Goal: Navigation & Orientation: Find specific page/section

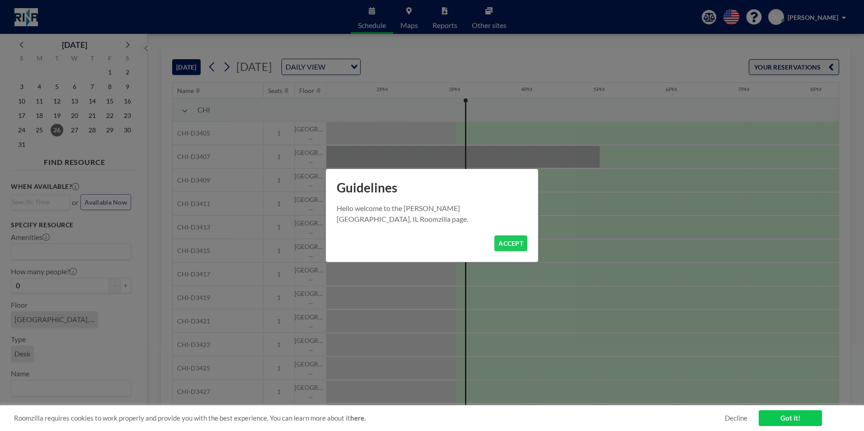
scroll to position [0, 1012]
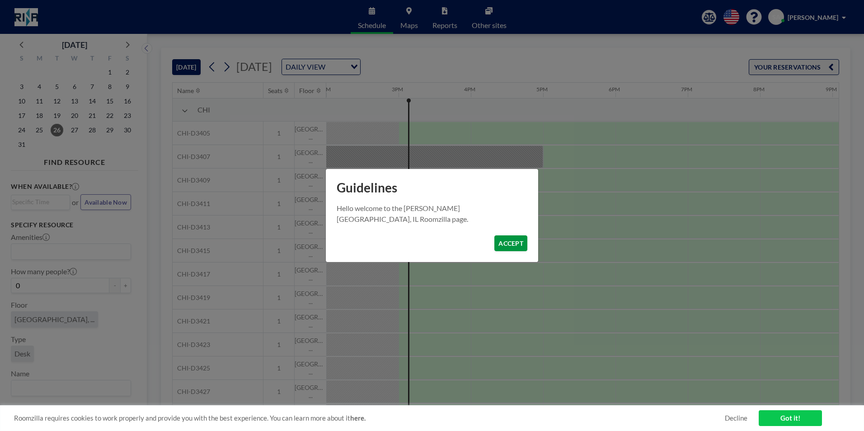
click at [511, 249] on button "ACCEPT" at bounding box center [510, 243] width 33 height 16
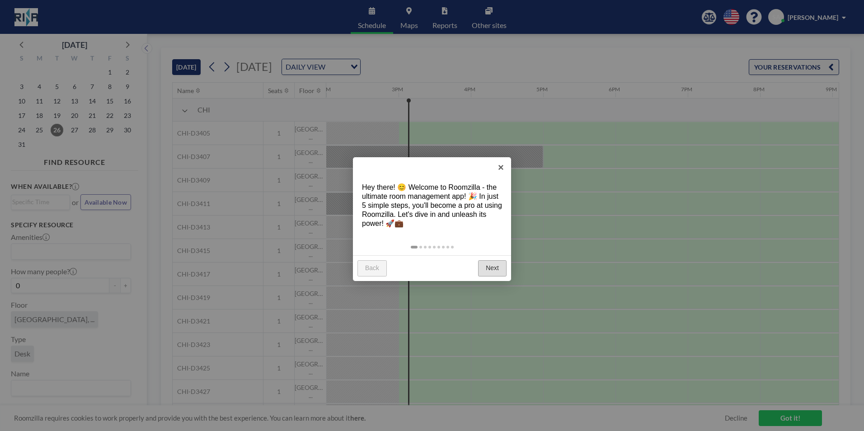
click at [493, 264] on link "Next" at bounding box center [492, 268] width 28 height 16
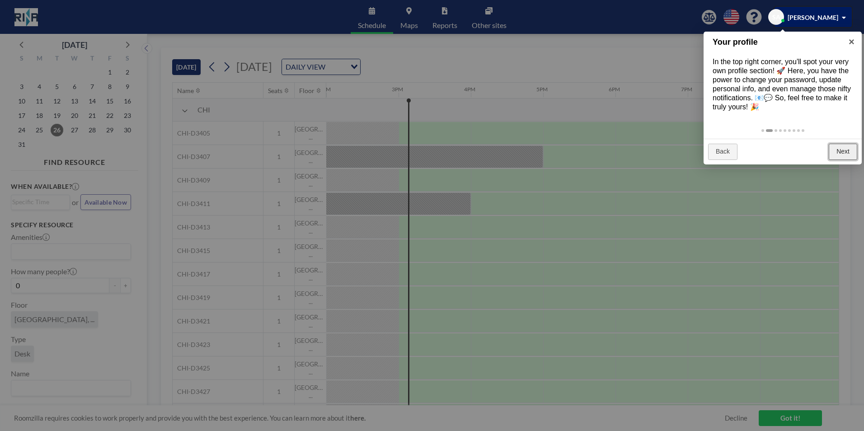
click at [840, 153] on link "Next" at bounding box center [842, 152] width 28 height 16
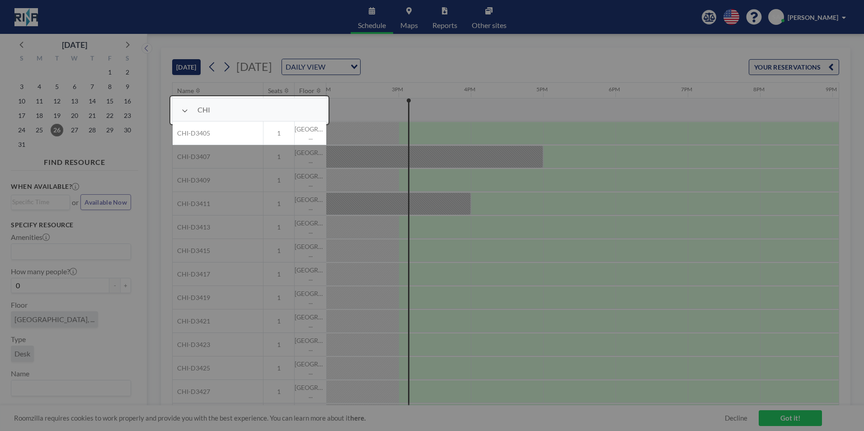
scroll to position [23, 1012]
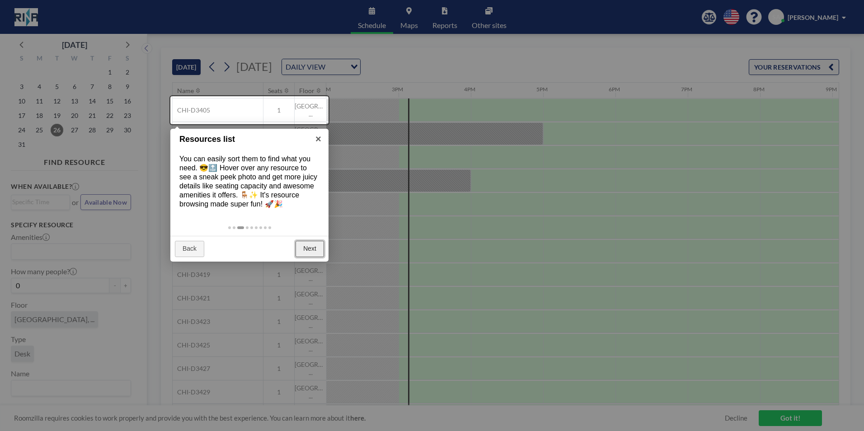
click at [317, 247] on link "Next" at bounding box center [309, 249] width 28 height 16
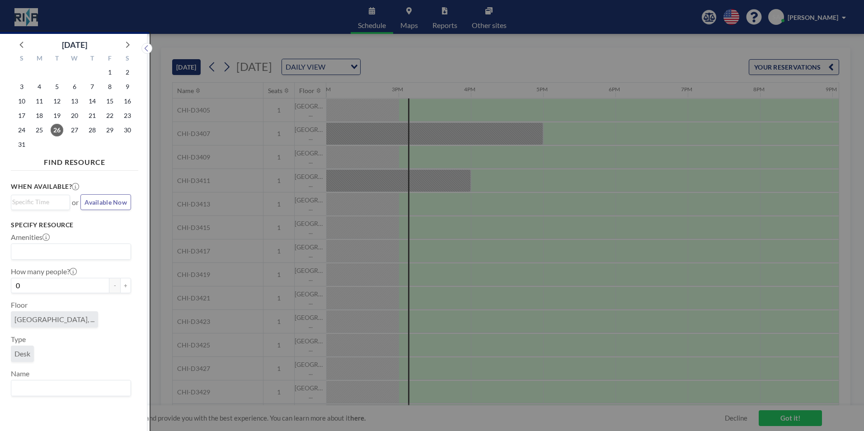
scroll to position [2, 0]
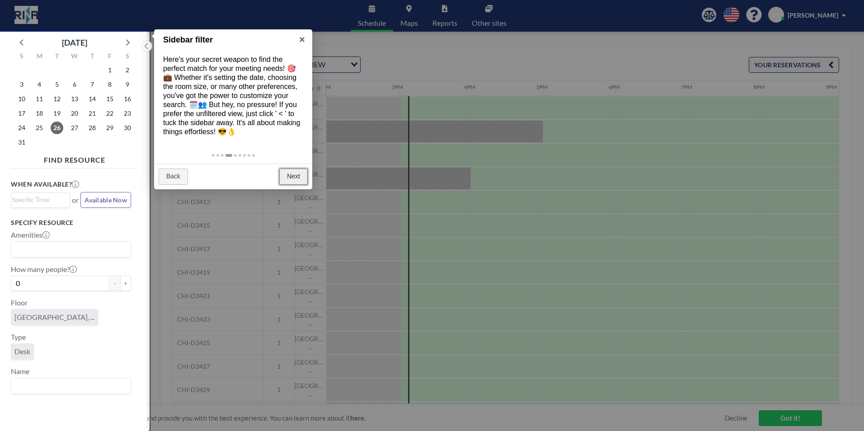
click at [300, 178] on link "Next" at bounding box center [293, 176] width 28 height 16
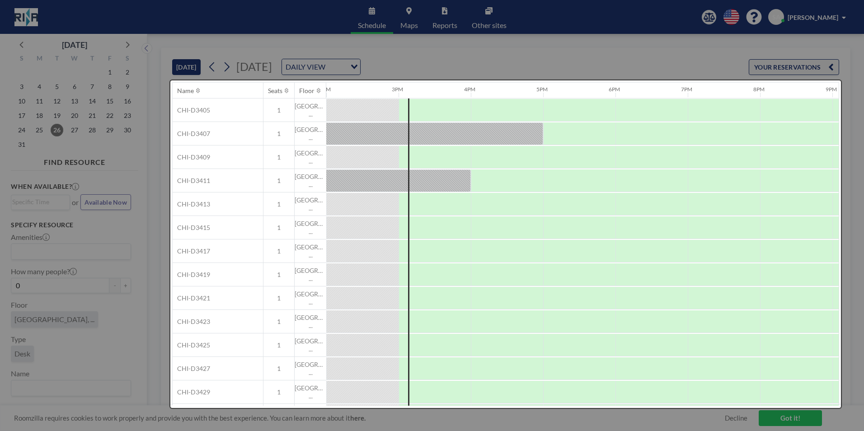
scroll to position [0, 0]
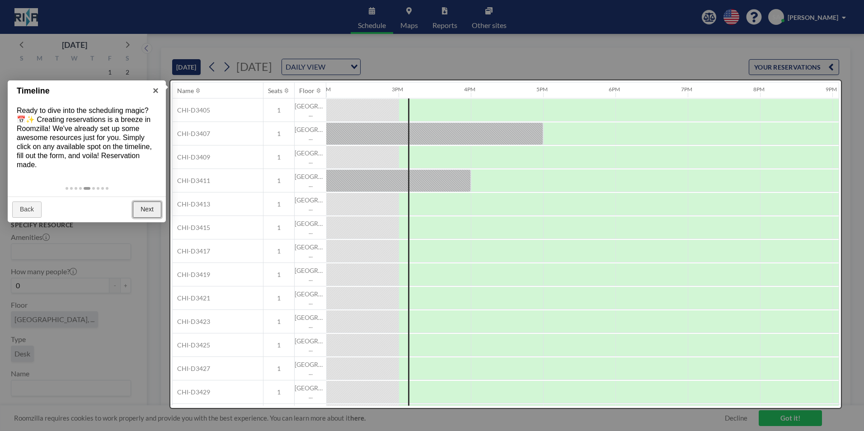
click at [139, 215] on link "Next" at bounding box center [147, 209] width 28 height 16
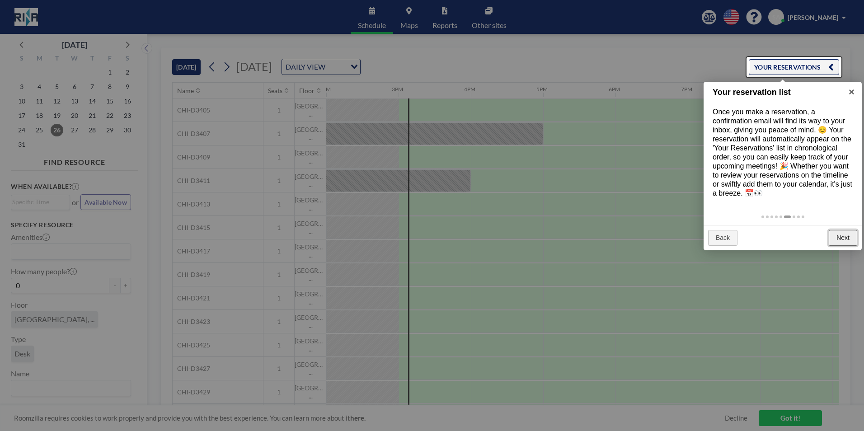
click at [842, 234] on link "Next" at bounding box center [842, 238] width 28 height 16
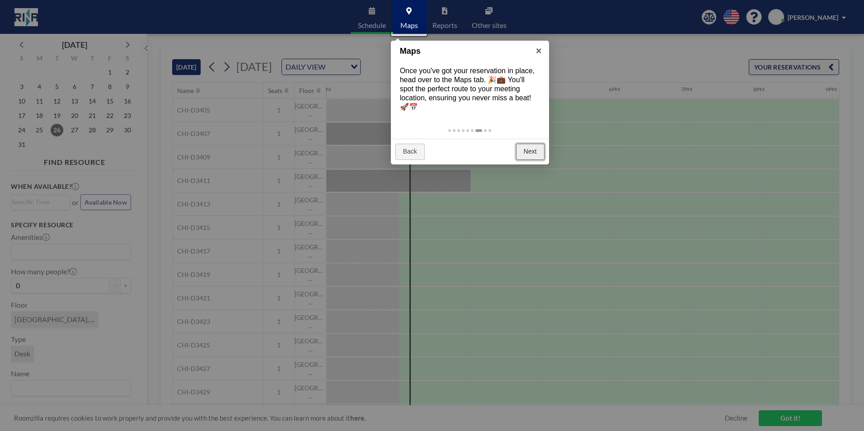
click at [536, 150] on link "Next" at bounding box center [530, 152] width 28 height 16
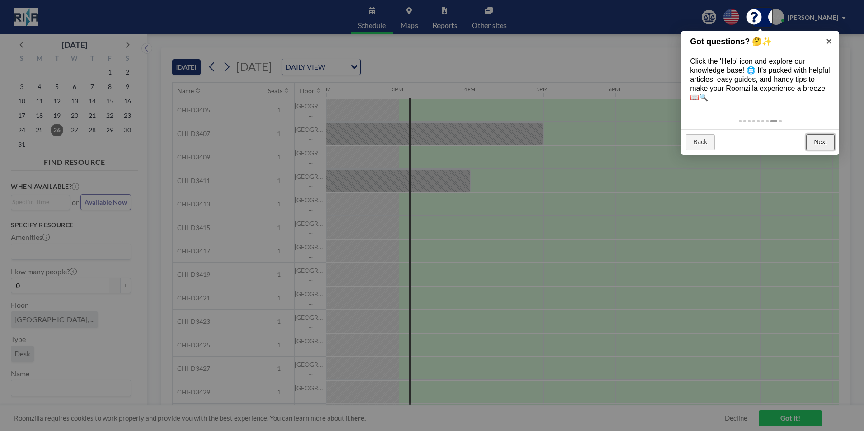
click at [816, 145] on link "Next" at bounding box center [820, 142] width 28 height 16
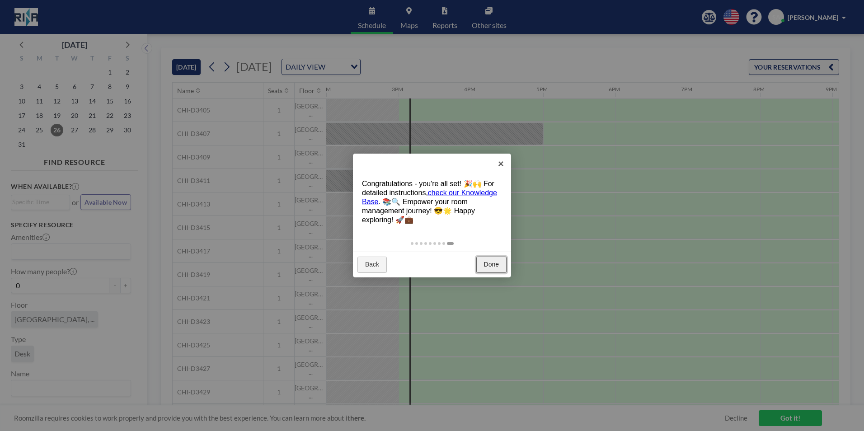
click at [491, 262] on link "Done" at bounding box center [491, 265] width 30 height 16
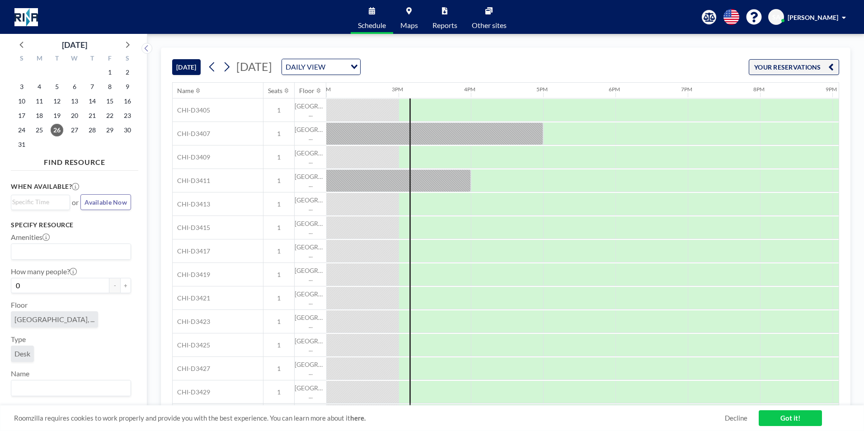
click at [490, 22] on span "Other sites" at bounding box center [489, 25] width 35 height 7
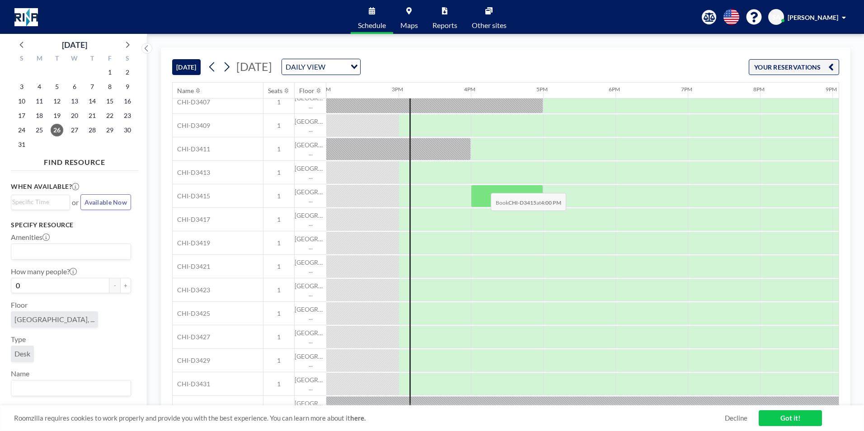
scroll to position [0, 1012]
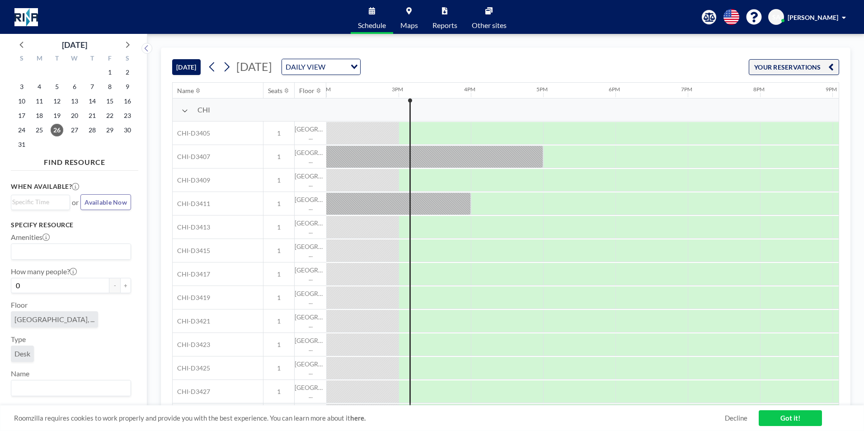
click at [185, 111] on icon at bounding box center [185, 110] width 6 height 7
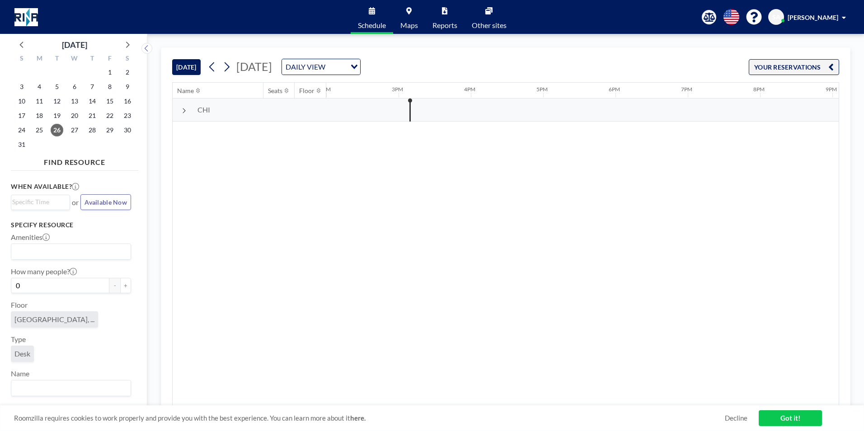
click at [203, 108] on span "CHI" at bounding box center [203, 109] width 13 height 9
click at [181, 113] on div "CHI" at bounding box center [249, 109] width 153 height 23
click at [184, 109] on icon at bounding box center [184, 110] width 5 height 7
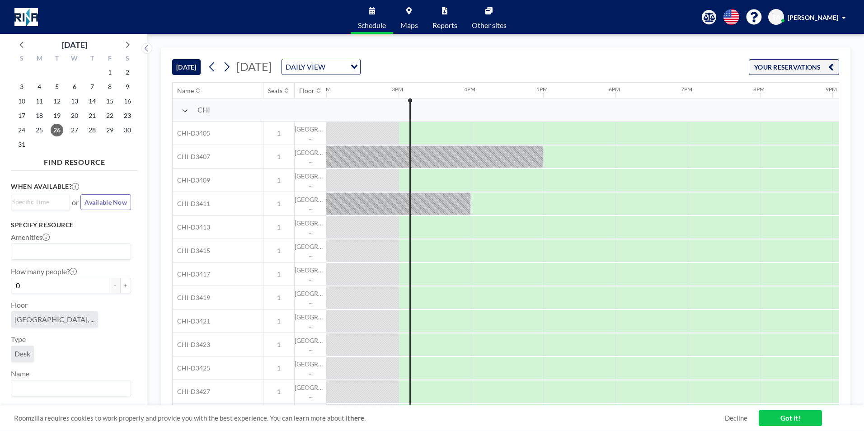
click at [202, 109] on span "CHI" at bounding box center [203, 109] width 13 height 9
drag, startPoint x: 202, startPoint y: 109, endPoint x: 225, endPoint y: 116, distance: 23.0
click at [220, 115] on div "CHI" at bounding box center [249, 109] width 153 height 23
click at [188, 91] on div "Name" at bounding box center [185, 91] width 17 height 8
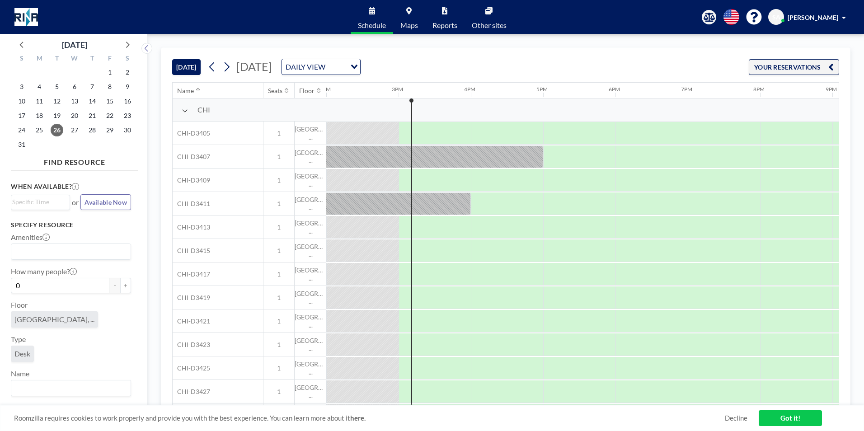
click at [540, 63] on div "TODAY Tuesday, August 26, 2025 DAILY VIEW Loading... YOUR RESERVATIONS" at bounding box center [505, 65] width 667 height 34
click at [403, 22] on span "Maps" at bounding box center [409, 25] width 18 height 7
